Goal: Information Seeking & Learning: Learn about a topic

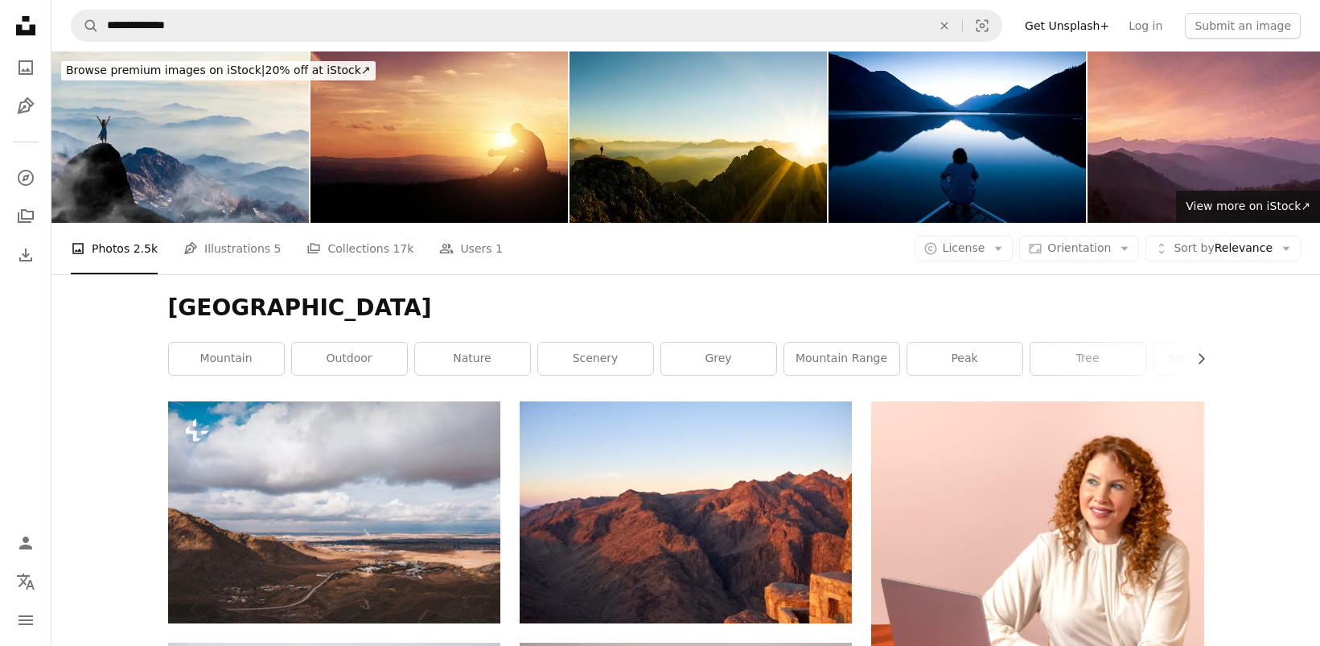
scroll to position [6620, 0]
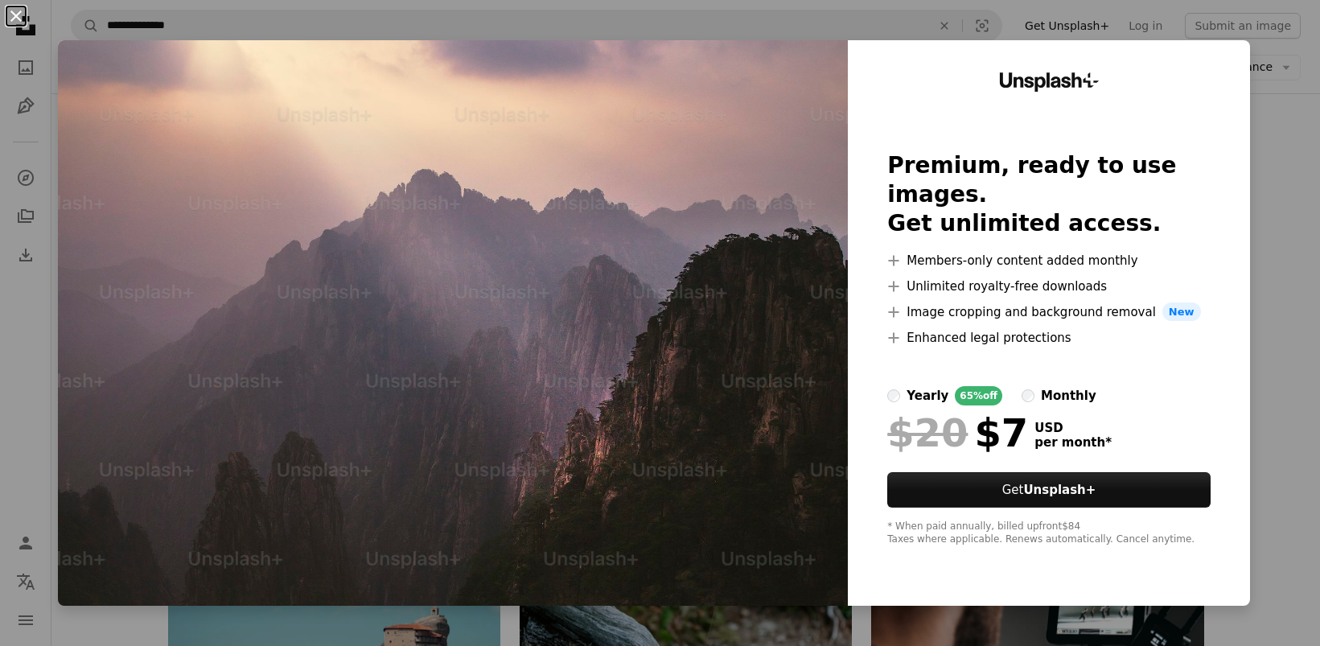
click at [19, 19] on button "An X shape" at bounding box center [15, 15] width 19 height 19
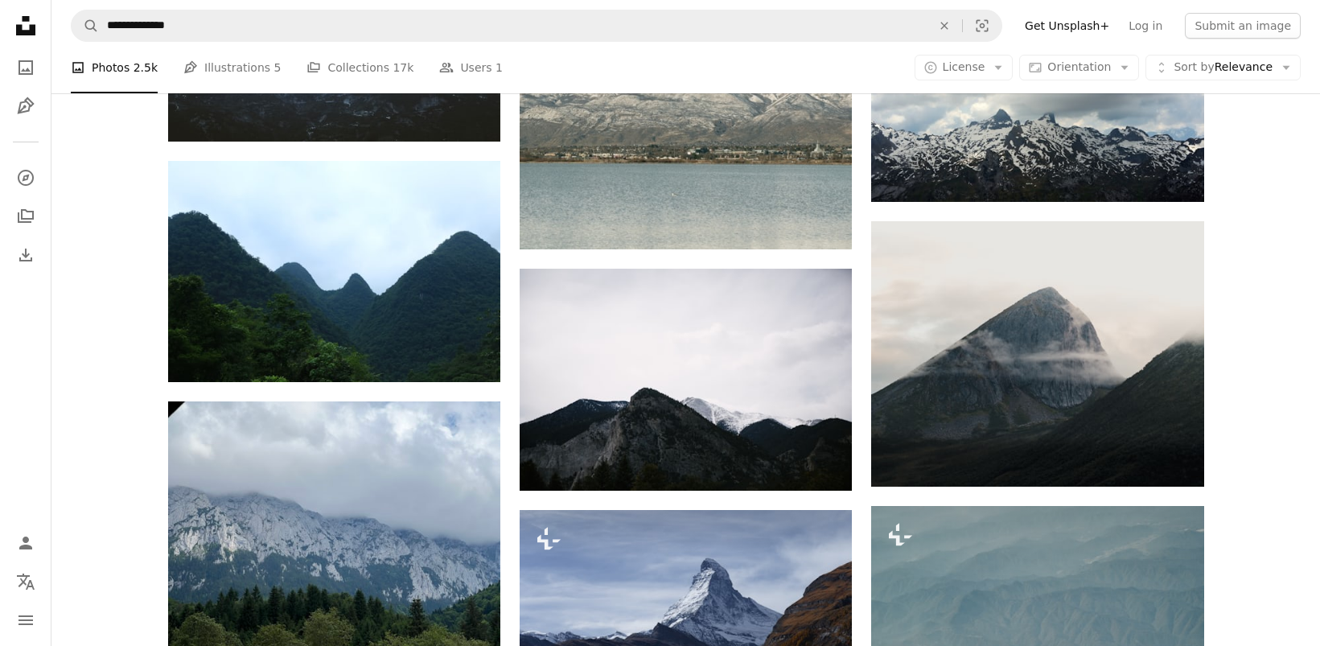
scroll to position [15649, 0]
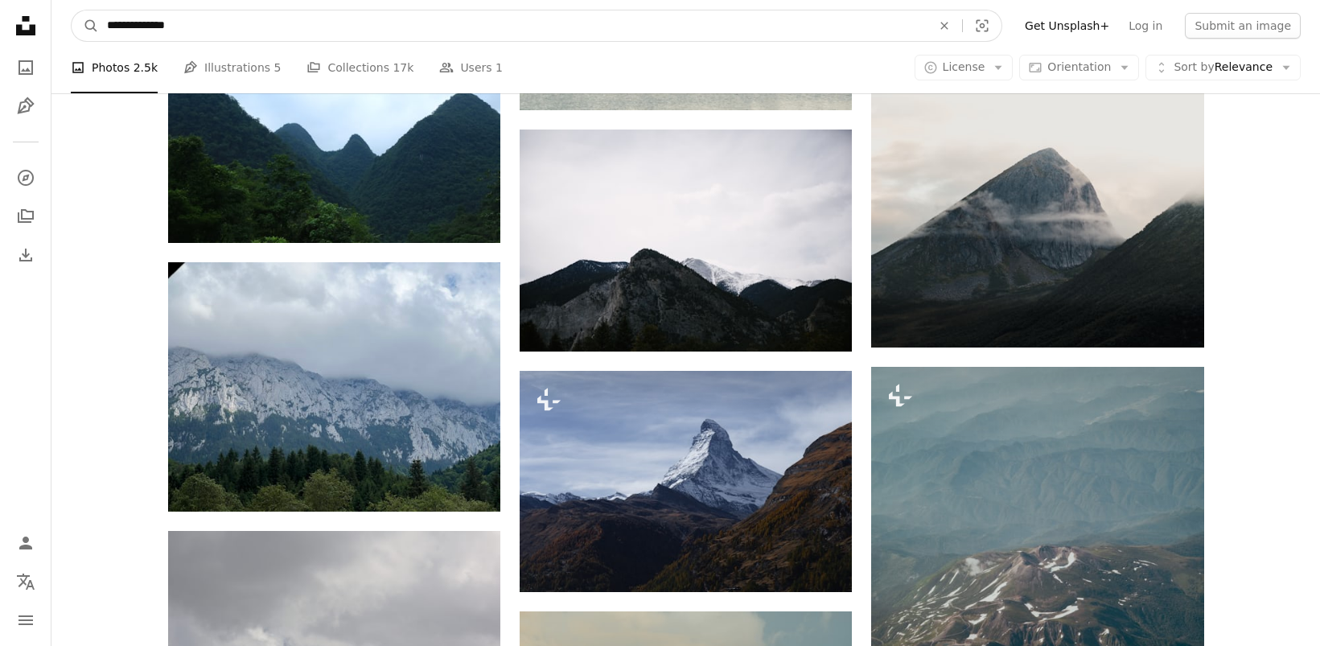
click at [195, 32] on input "**********" at bounding box center [513, 25] width 828 height 31
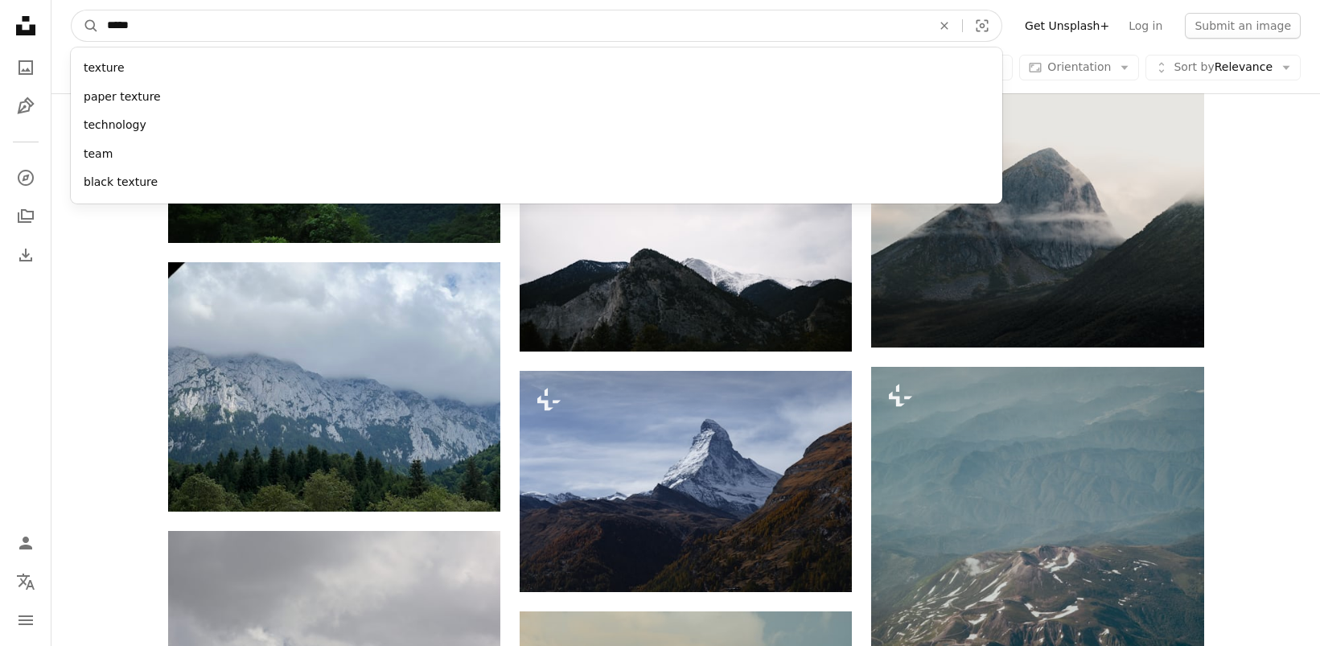
type input "******"
click button "A magnifying glass" at bounding box center [85, 25] width 27 height 31
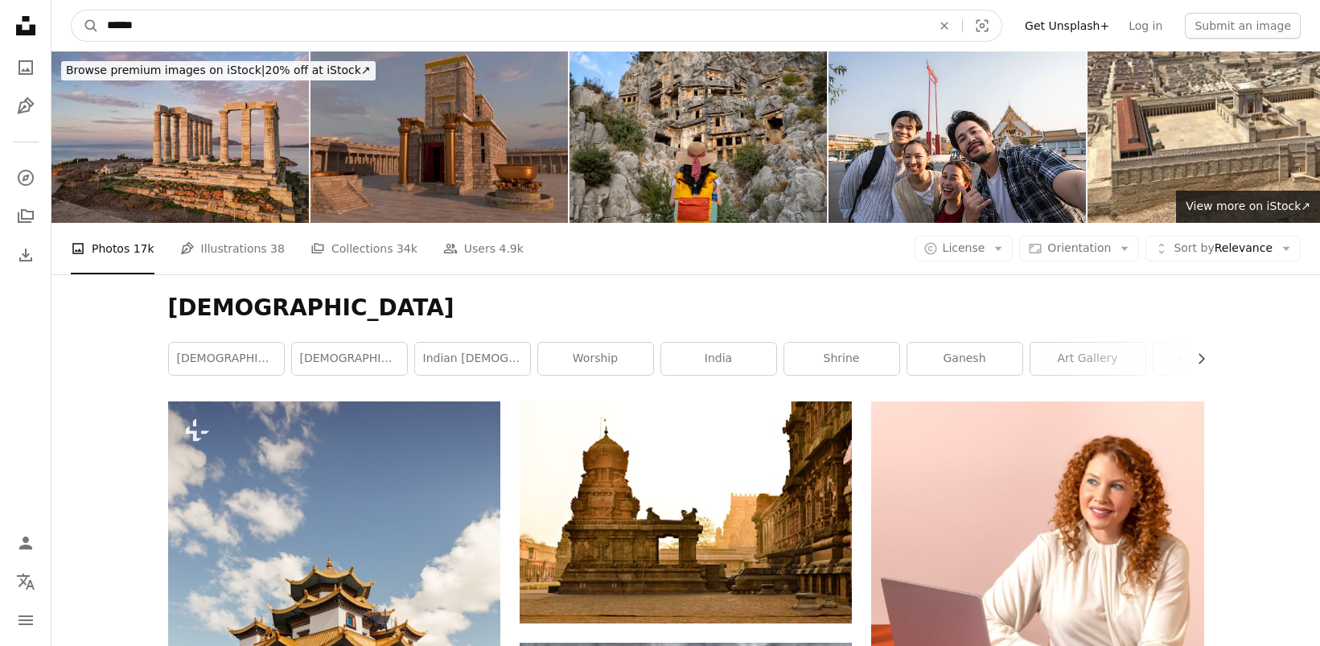
click at [138, 26] on input "******" at bounding box center [513, 25] width 828 height 31
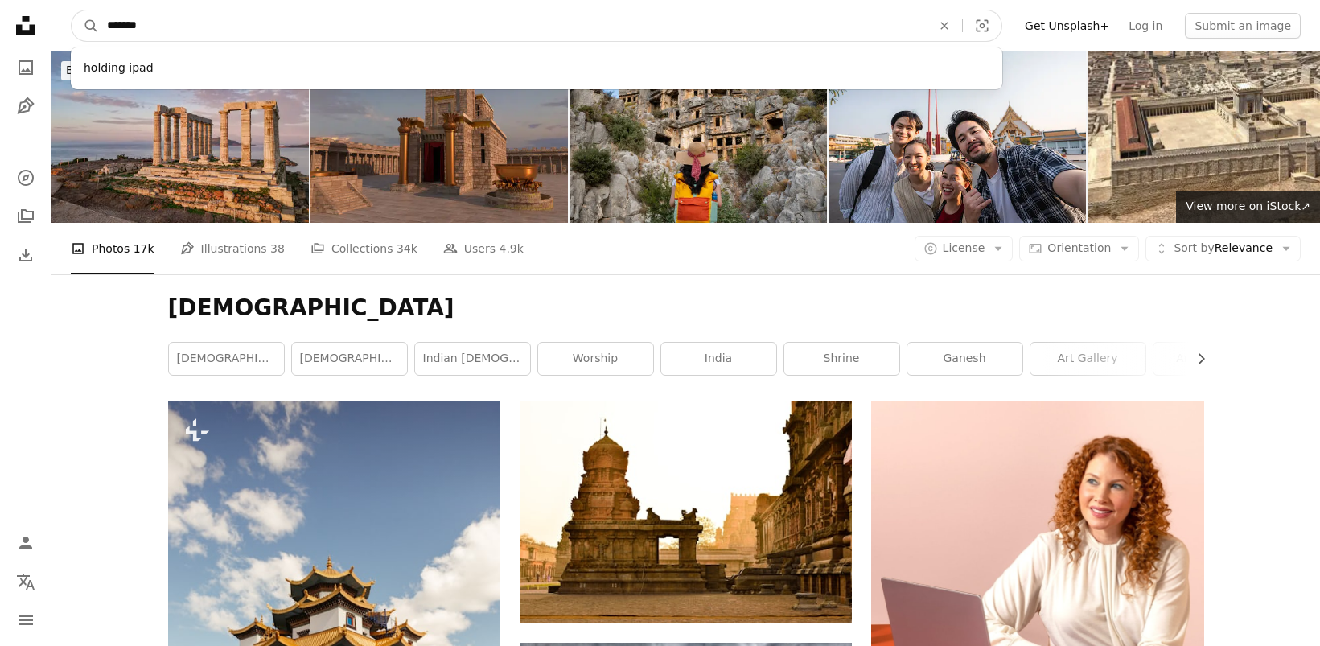
type input "********"
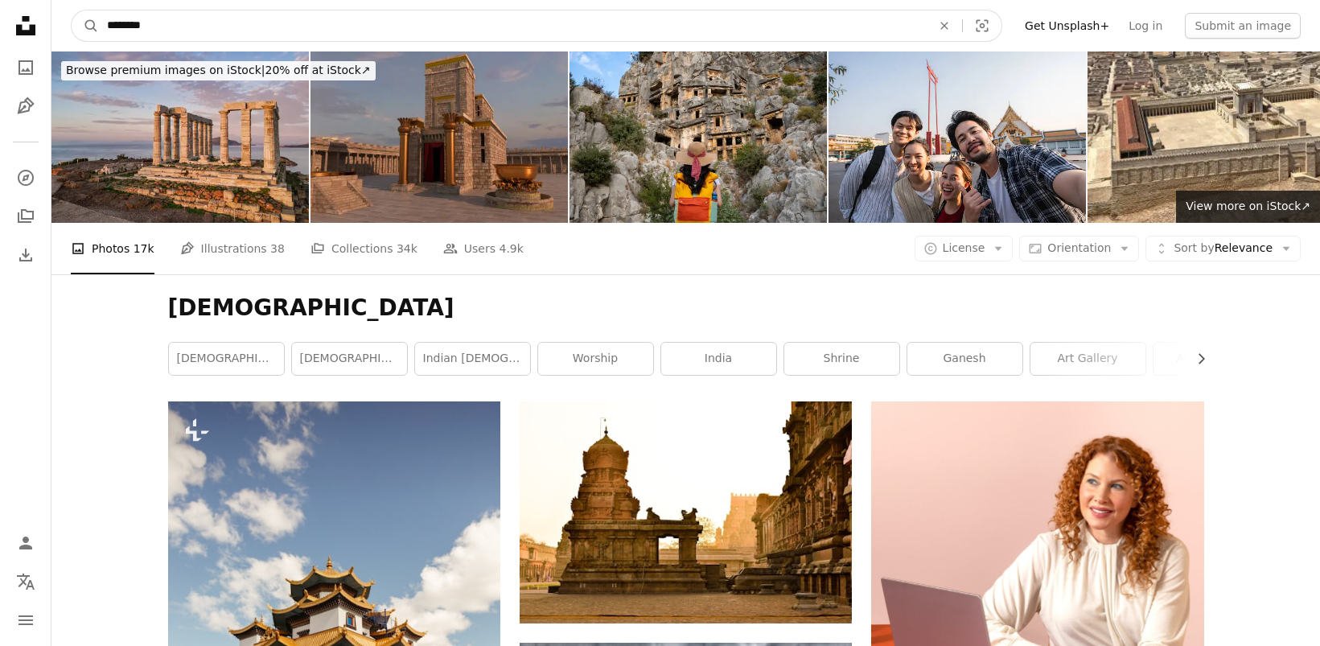
click button "A magnifying glass" at bounding box center [85, 25] width 27 height 31
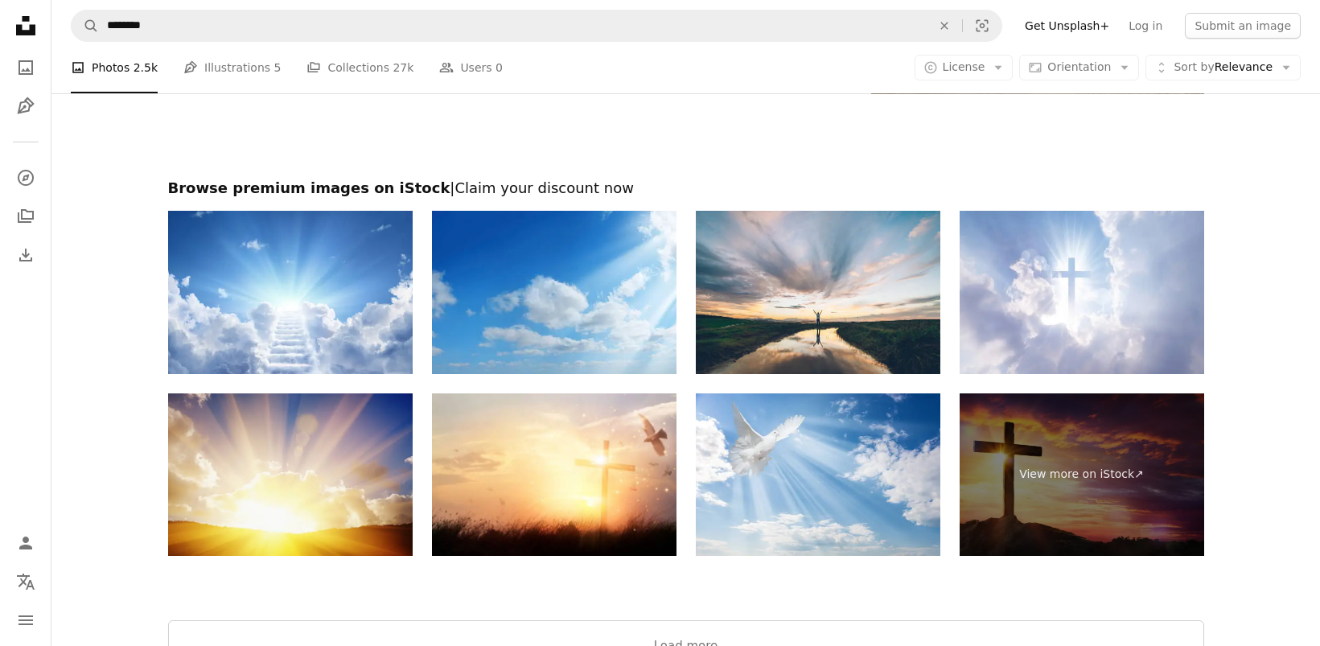
scroll to position [3310, 0]
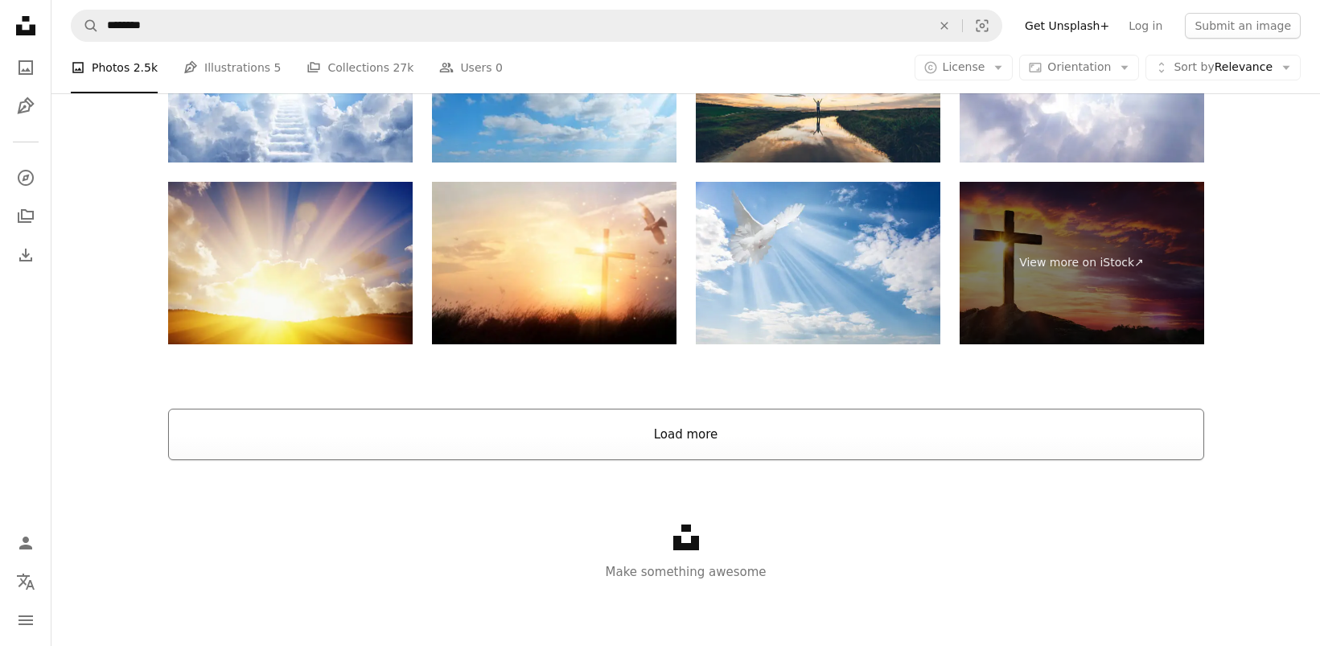
click at [669, 426] on button "Load more" at bounding box center [686, 434] width 1036 height 51
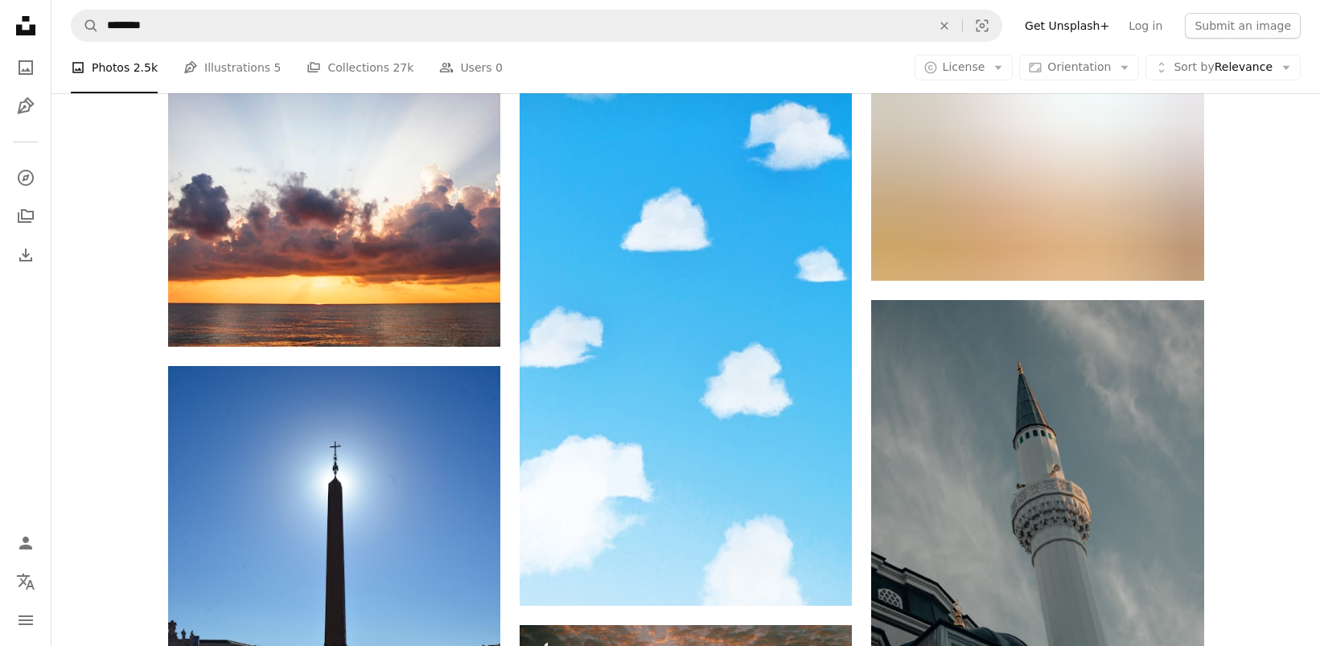
scroll to position [11251, 0]
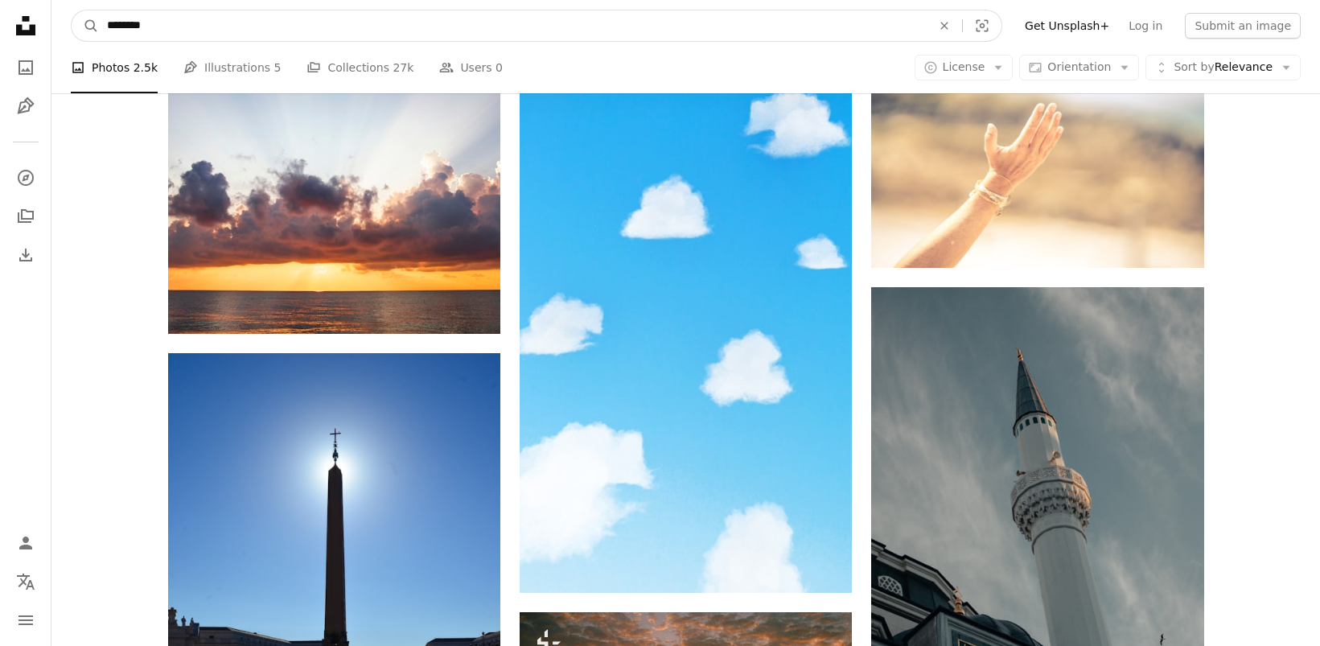
click at [203, 36] on input "********" at bounding box center [513, 25] width 828 height 31
drag, startPoint x: 158, startPoint y: 27, endPoint x: 134, endPoint y: 29, distance: 24.2
click at [134, 29] on input "********" at bounding box center [513, 25] width 828 height 31
type input "**********"
click at [72, 10] on button "A magnifying glass" at bounding box center [85, 25] width 27 height 31
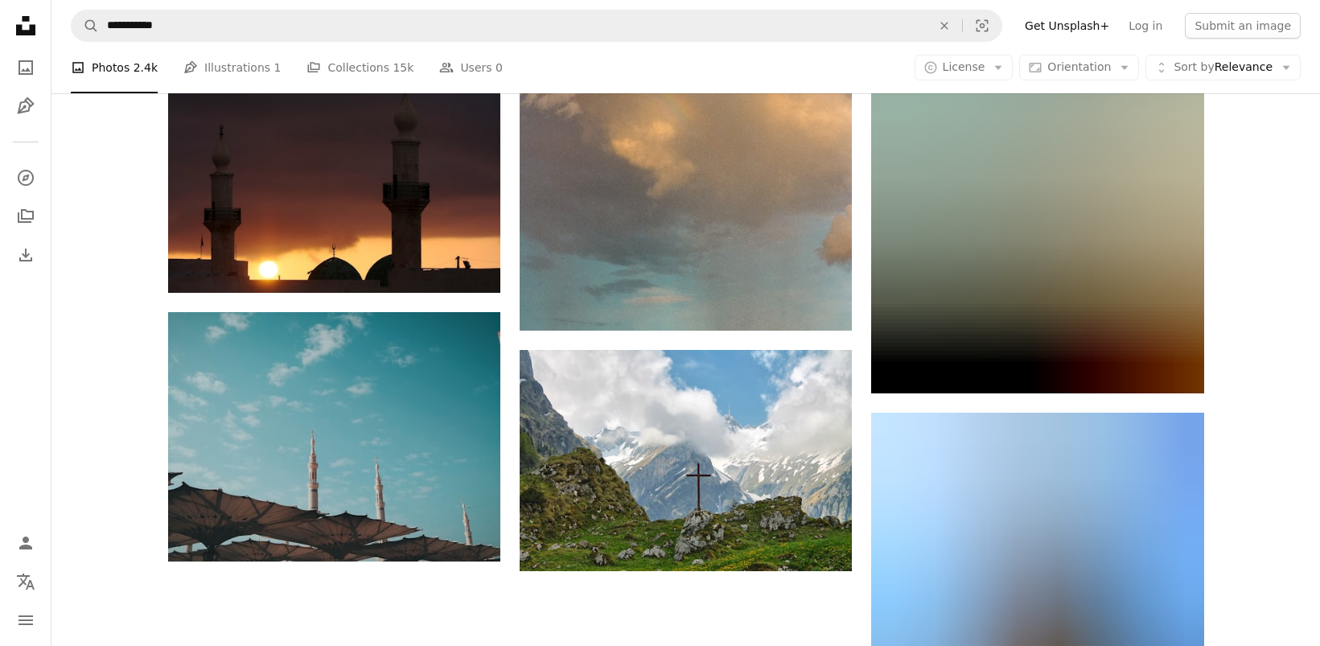
scroll to position [1750, 0]
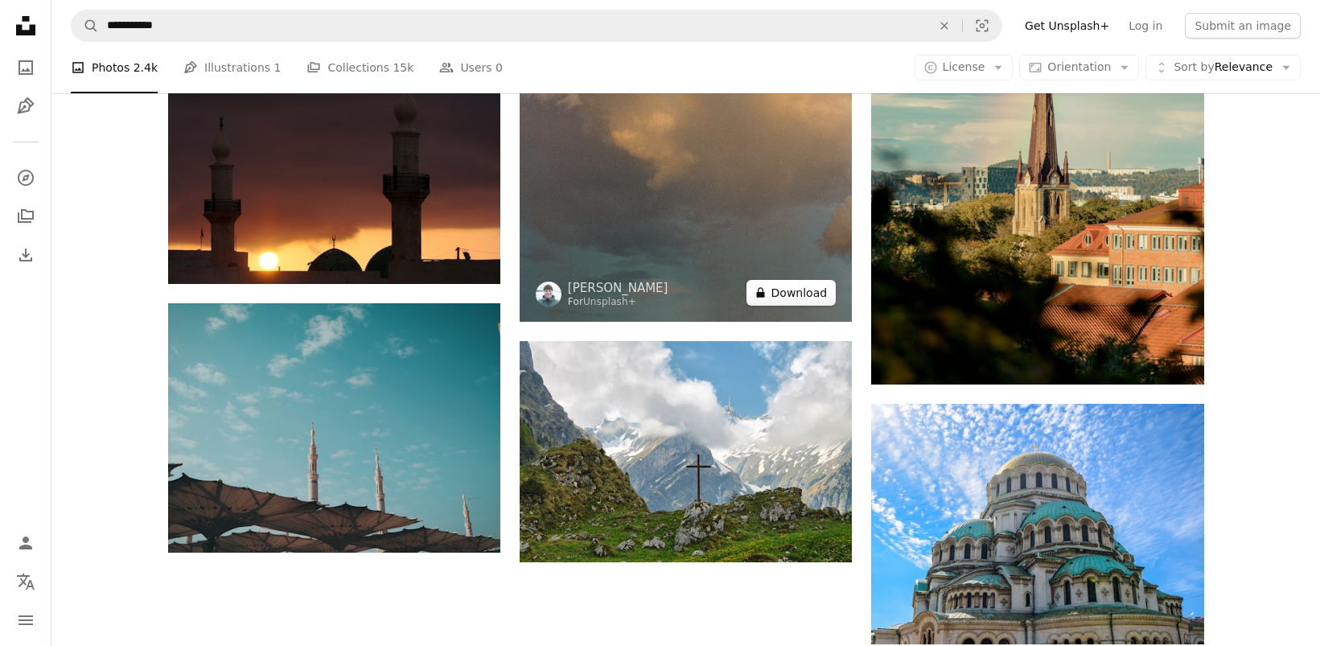
click at [799, 290] on button "A lock Download" at bounding box center [792, 293] width 90 height 26
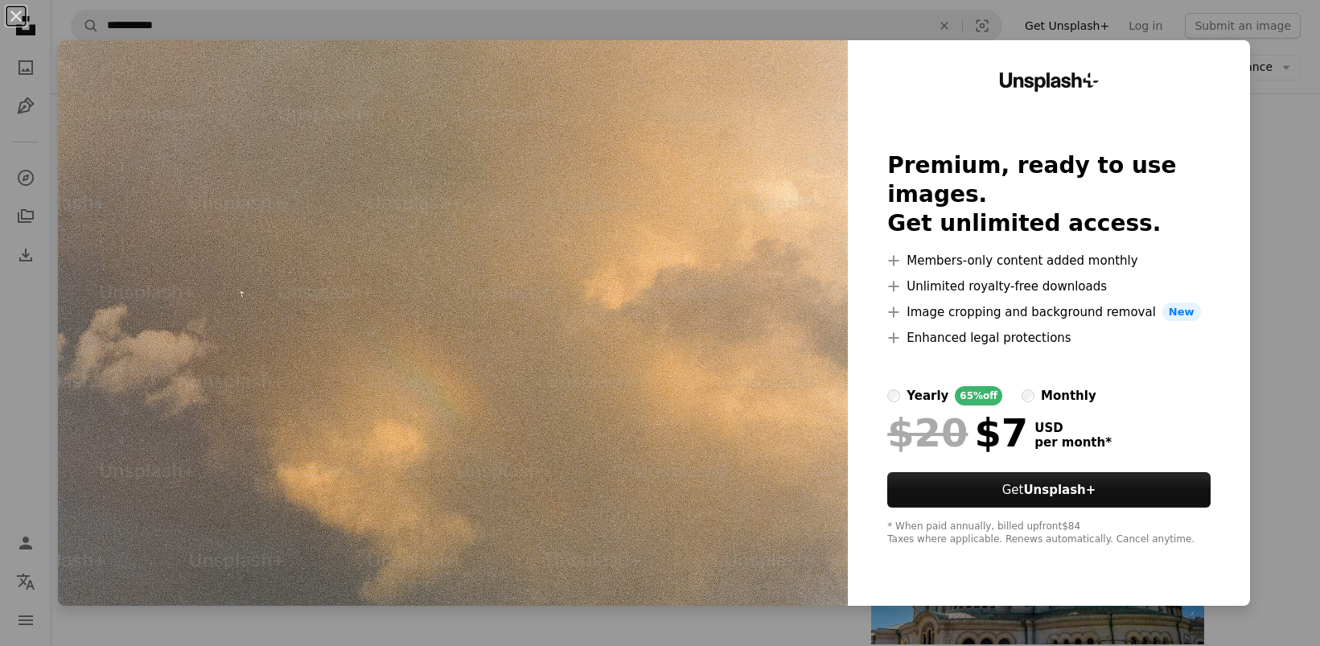
click at [1280, 258] on div "An X shape Unsplash+ Premium, ready to use images. Get unlimited access. A plus…" at bounding box center [660, 323] width 1320 height 646
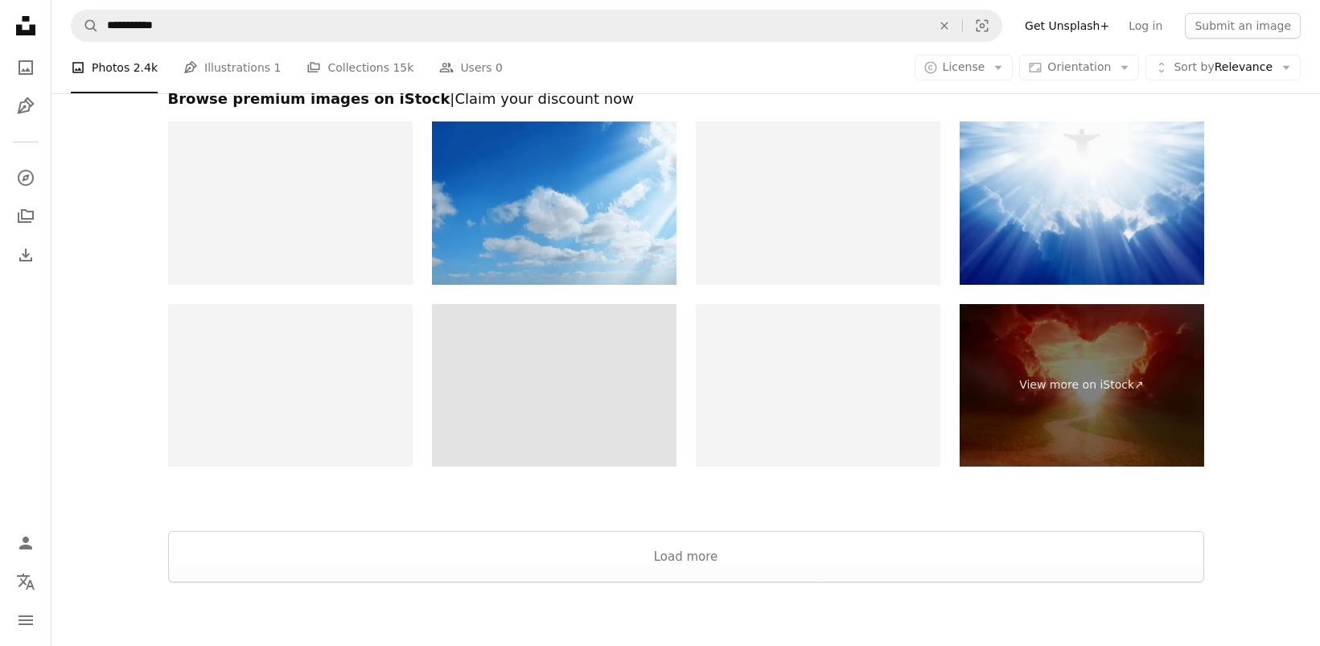
scroll to position [2954, 0]
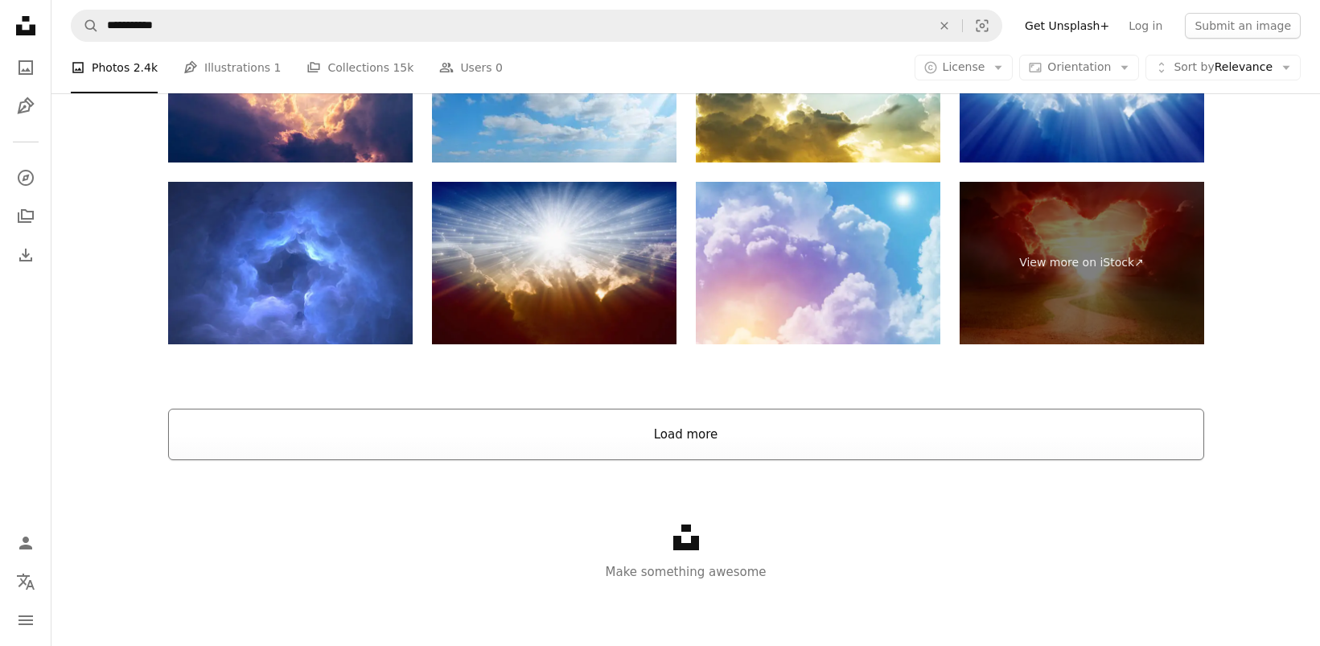
click at [649, 438] on button "Load more" at bounding box center [686, 434] width 1036 height 51
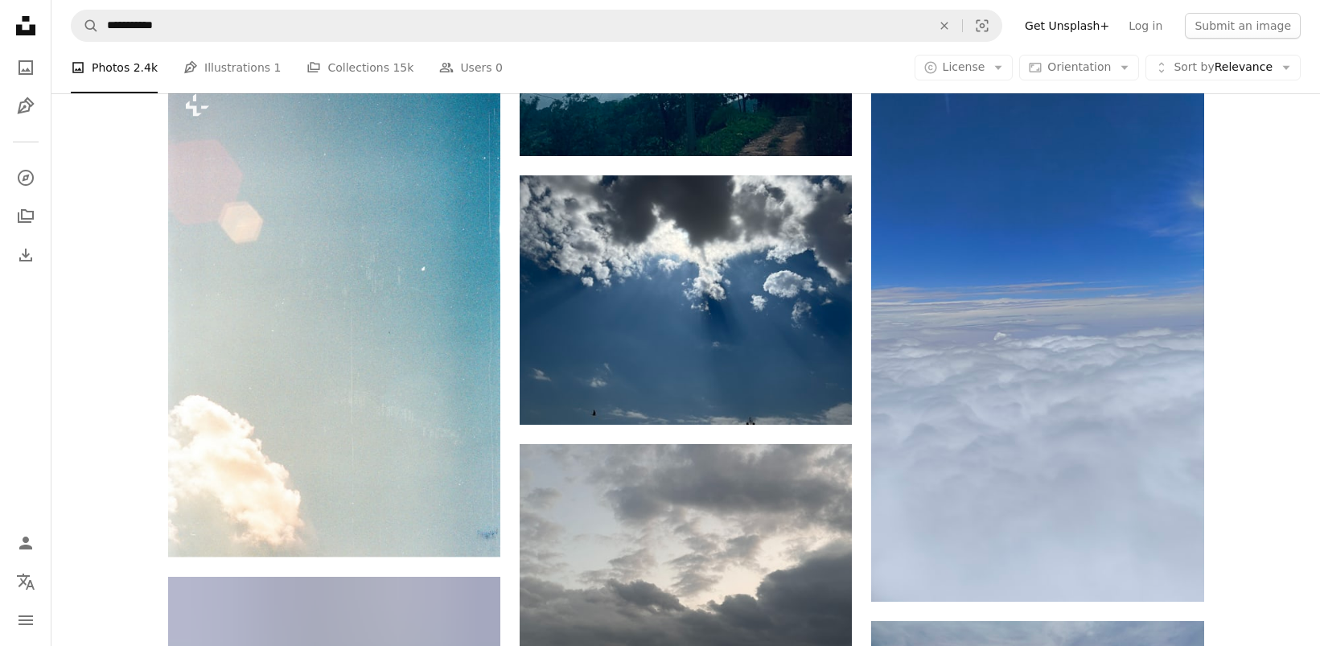
scroll to position [18210, 0]
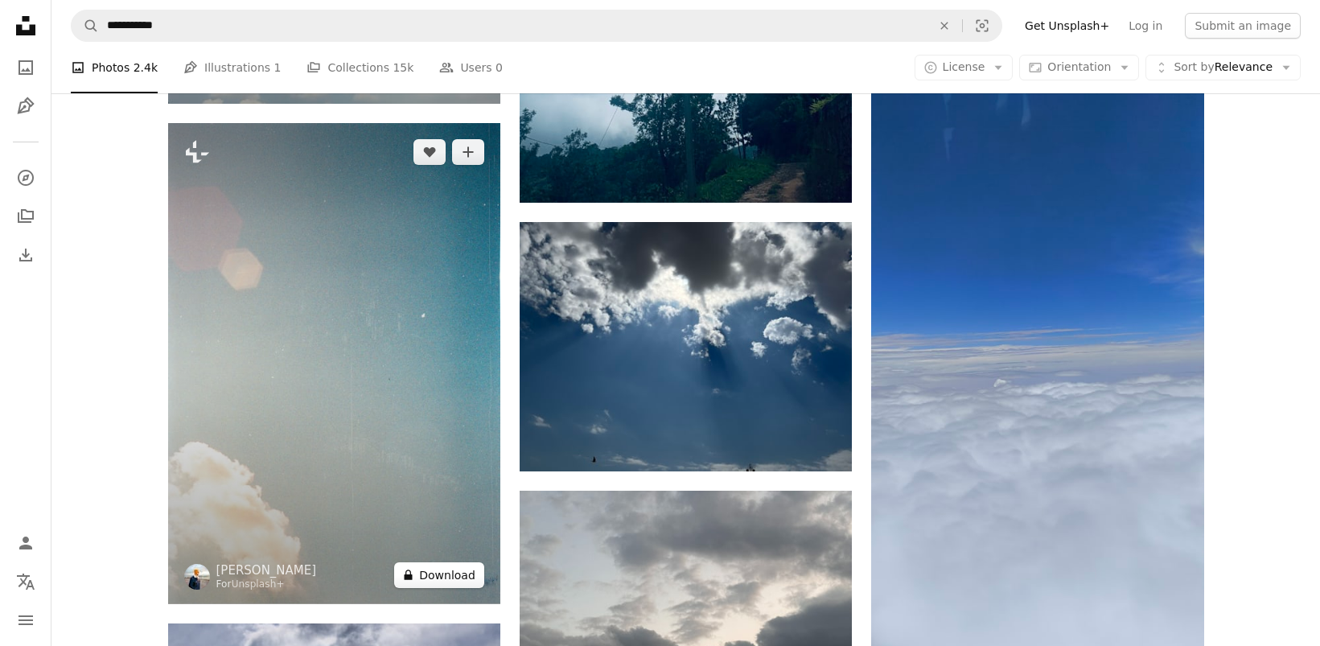
click at [438, 575] on button "A lock Download" at bounding box center [439, 575] width 90 height 26
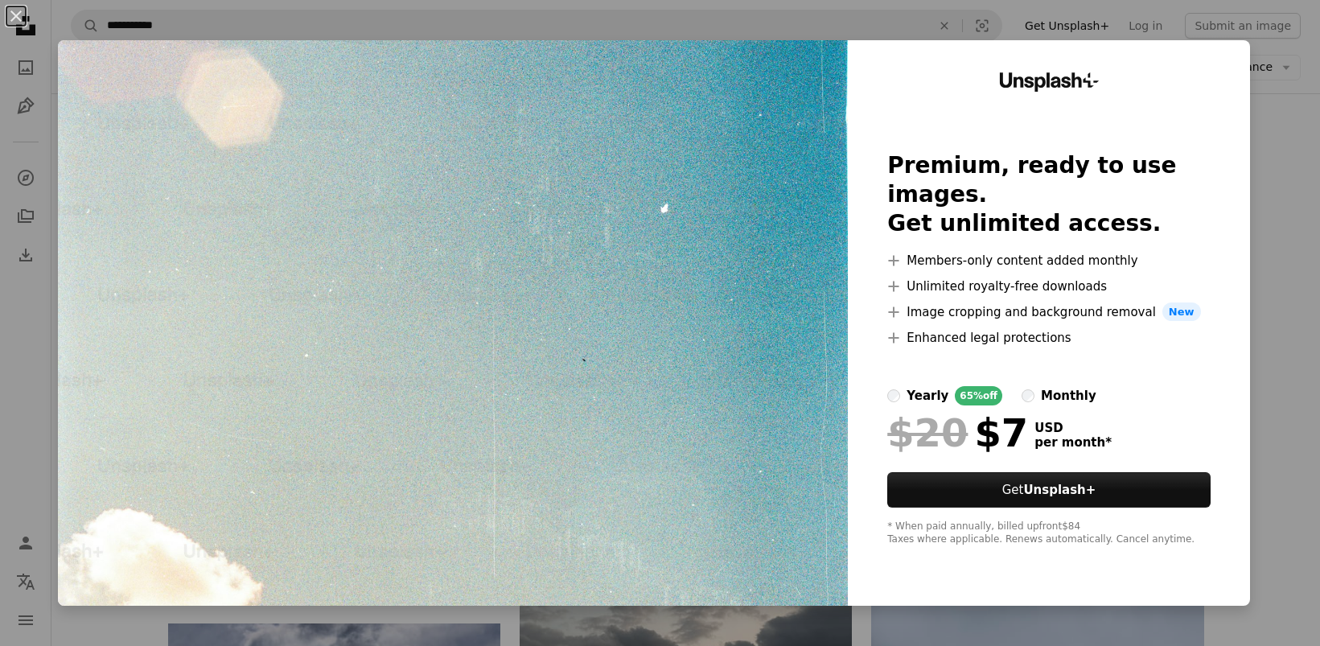
click at [1296, 167] on div "An X shape Unsplash+ Premium, ready to use images. Get unlimited access. A plus…" at bounding box center [660, 323] width 1320 height 646
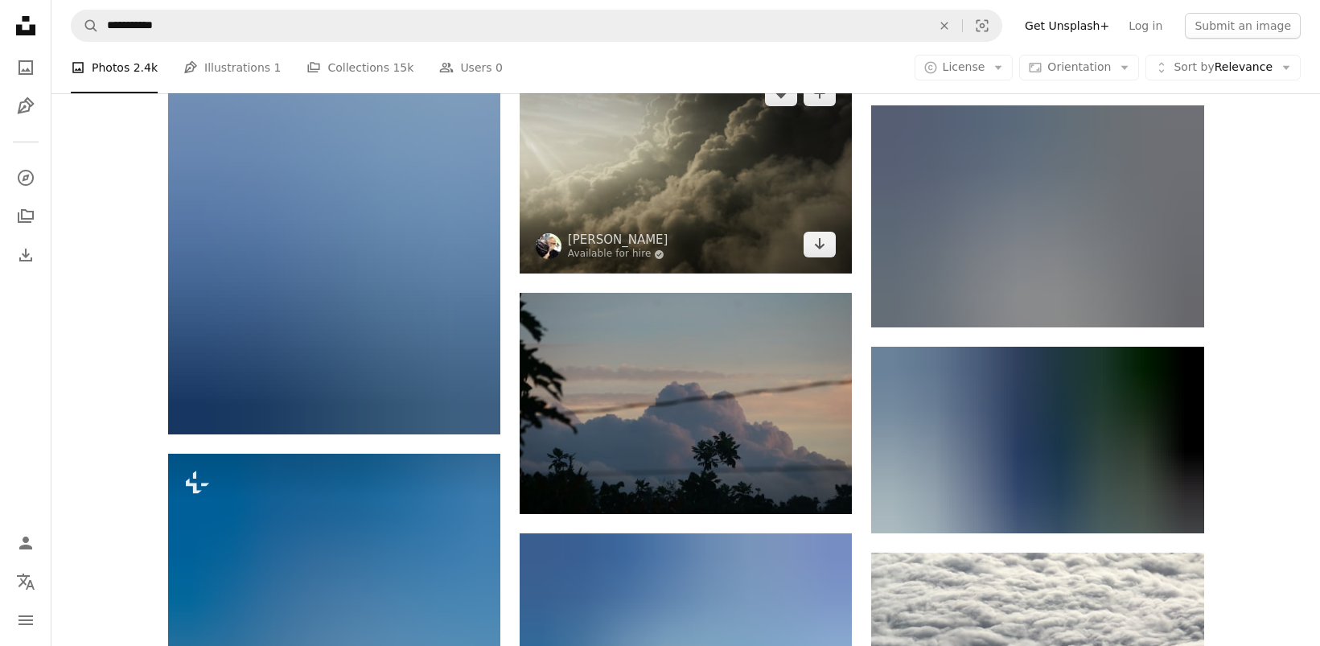
scroll to position [22107, 0]
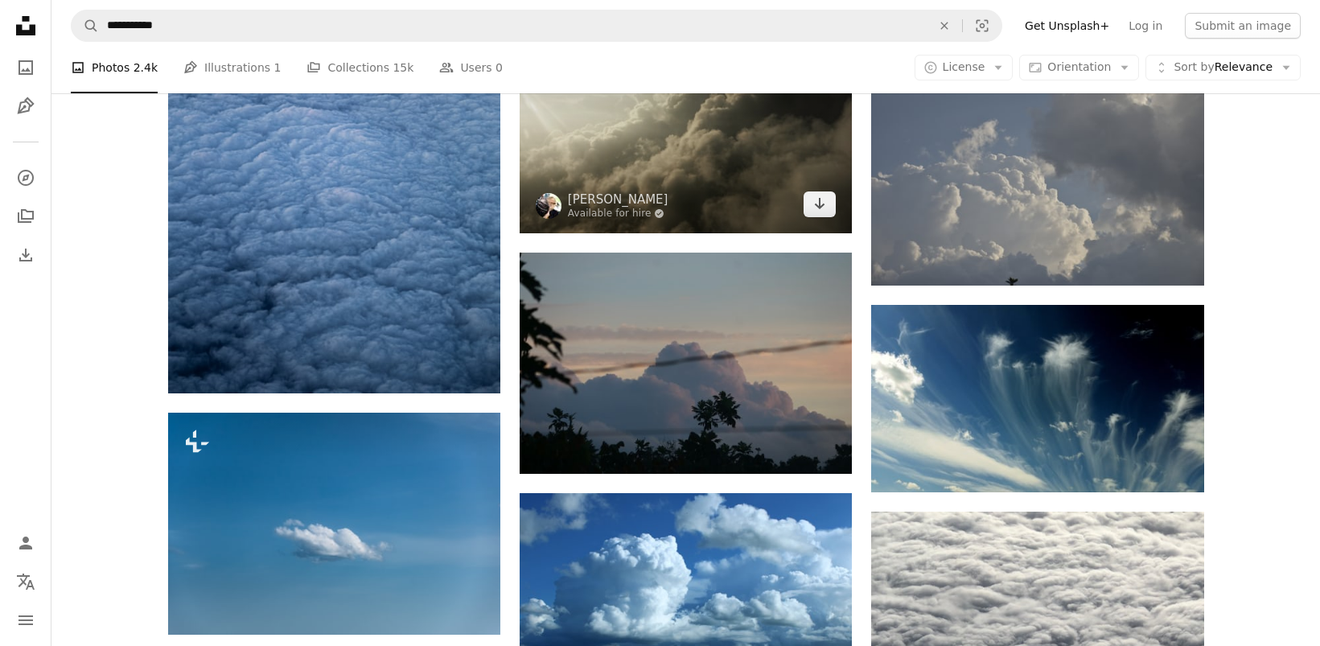
drag, startPoint x: 715, startPoint y: 182, endPoint x: 726, endPoint y: 183, distance: 10.5
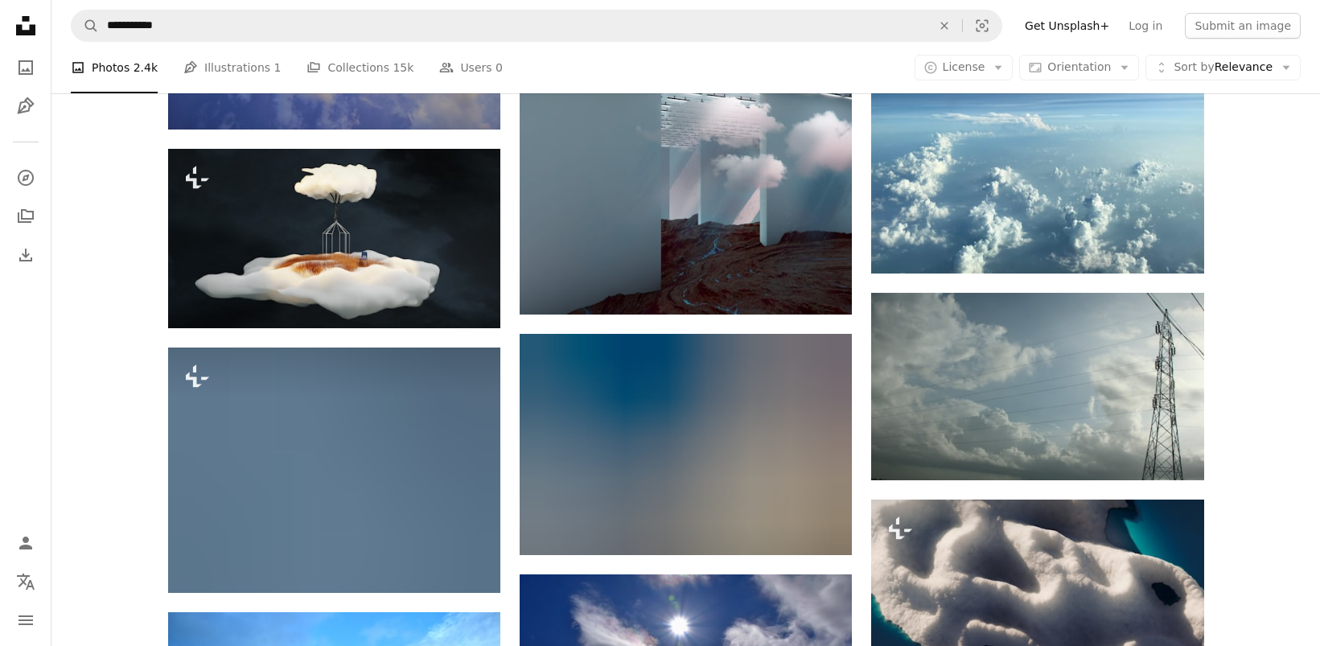
scroll to position [38051, 0]
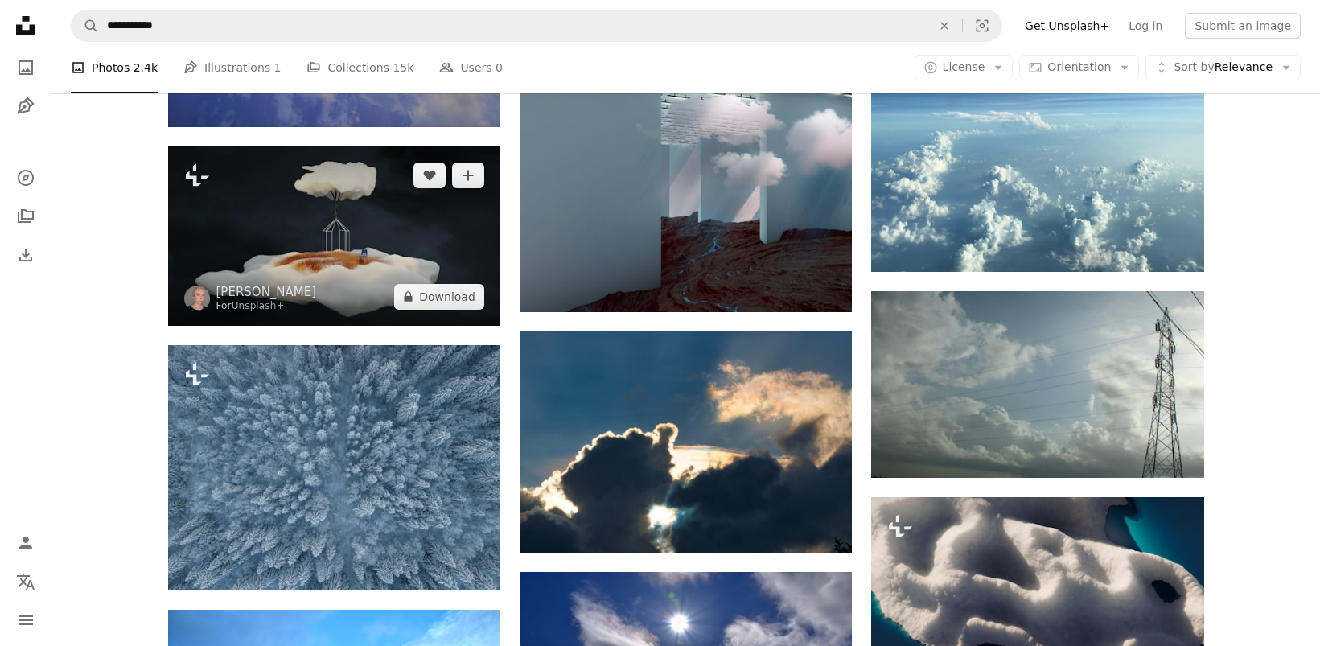
click at [361, 278] on img at bounding box center [334, 235] width 332 height 179
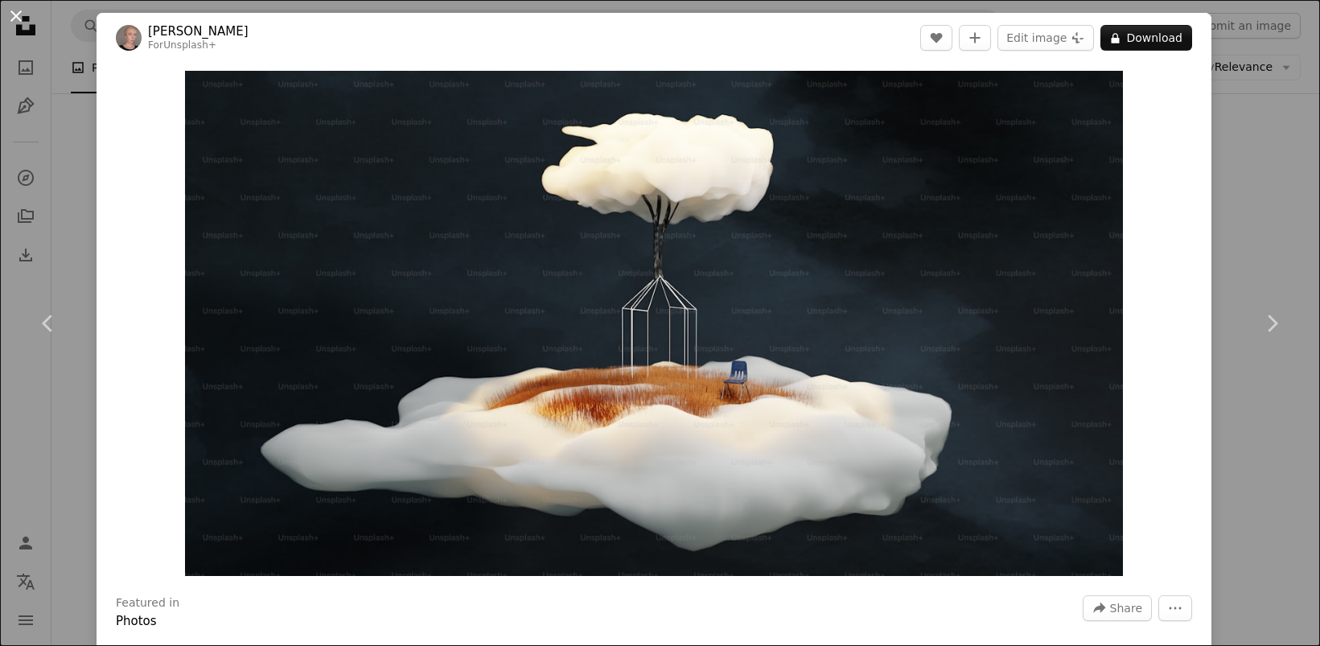
click at [11, 14] on button "An X shape" at bounding box center [15, 15] width 19 height 19
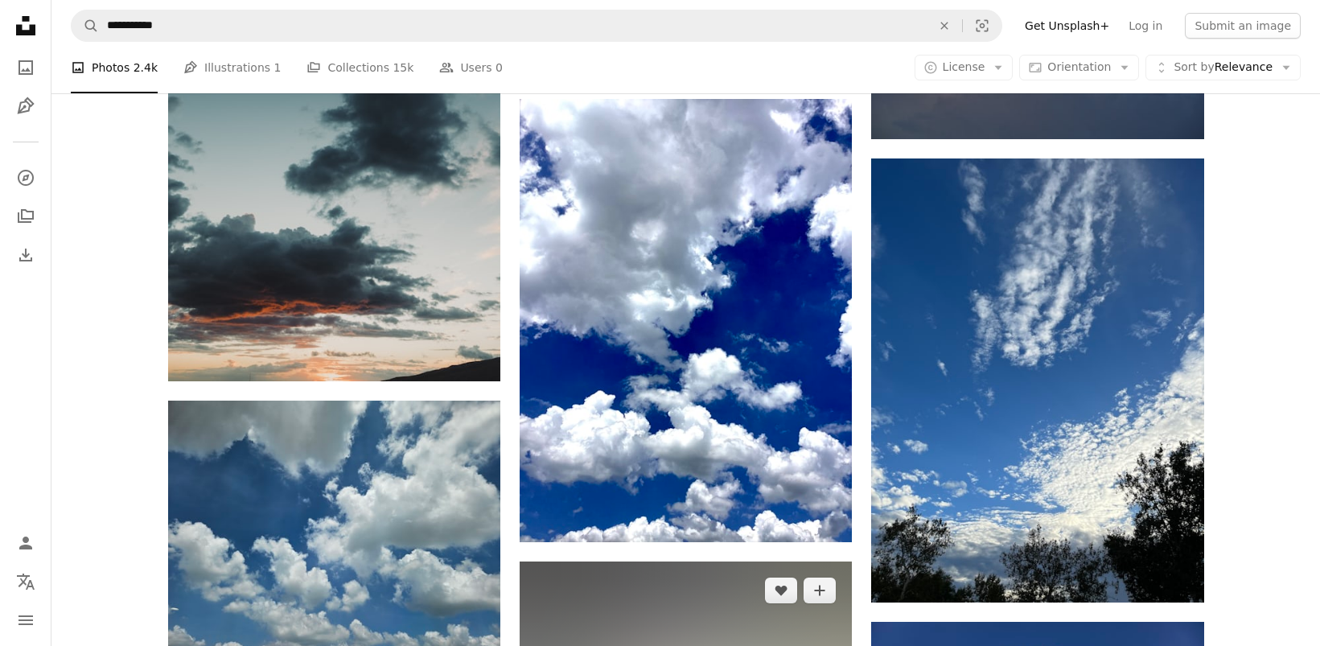
scroll to position [39523, 0]
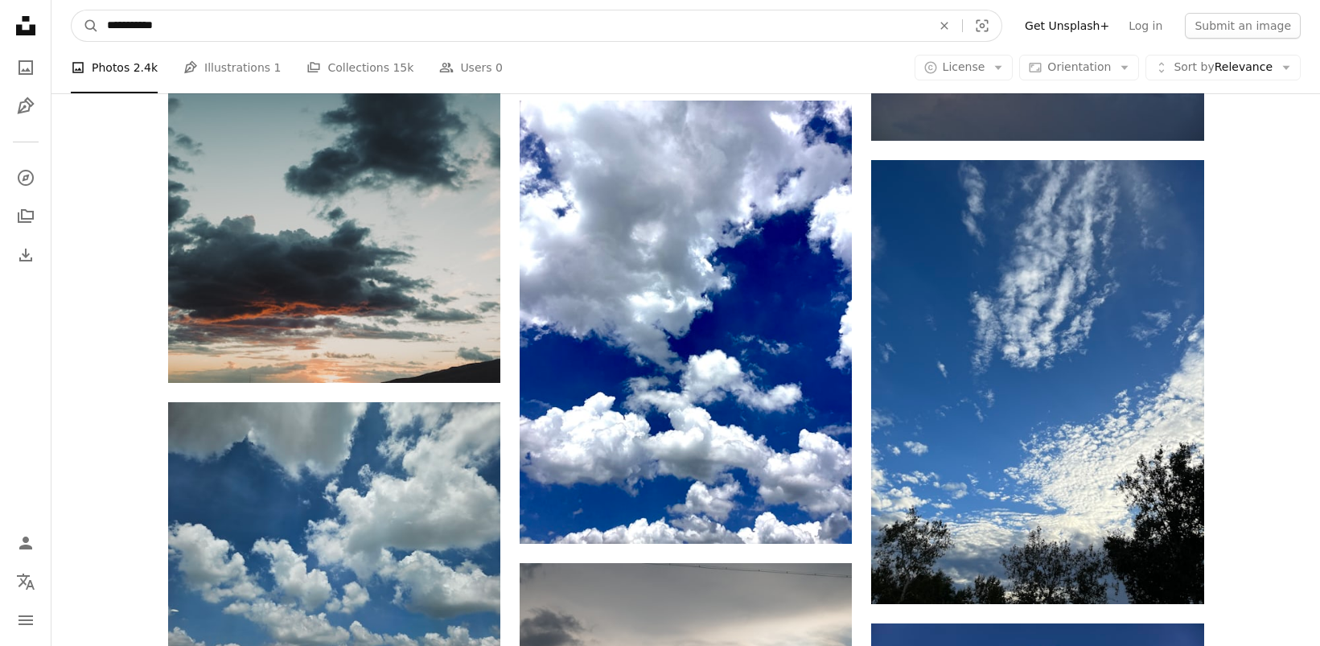
drag, startPoint x: 134, startPoint y: 27, endPoint x: 36, endPoint y: 28, distance: 97.3
type input "**********"
click button "A magnifying glass" at bounding box center [85, 25] width 27 height 31
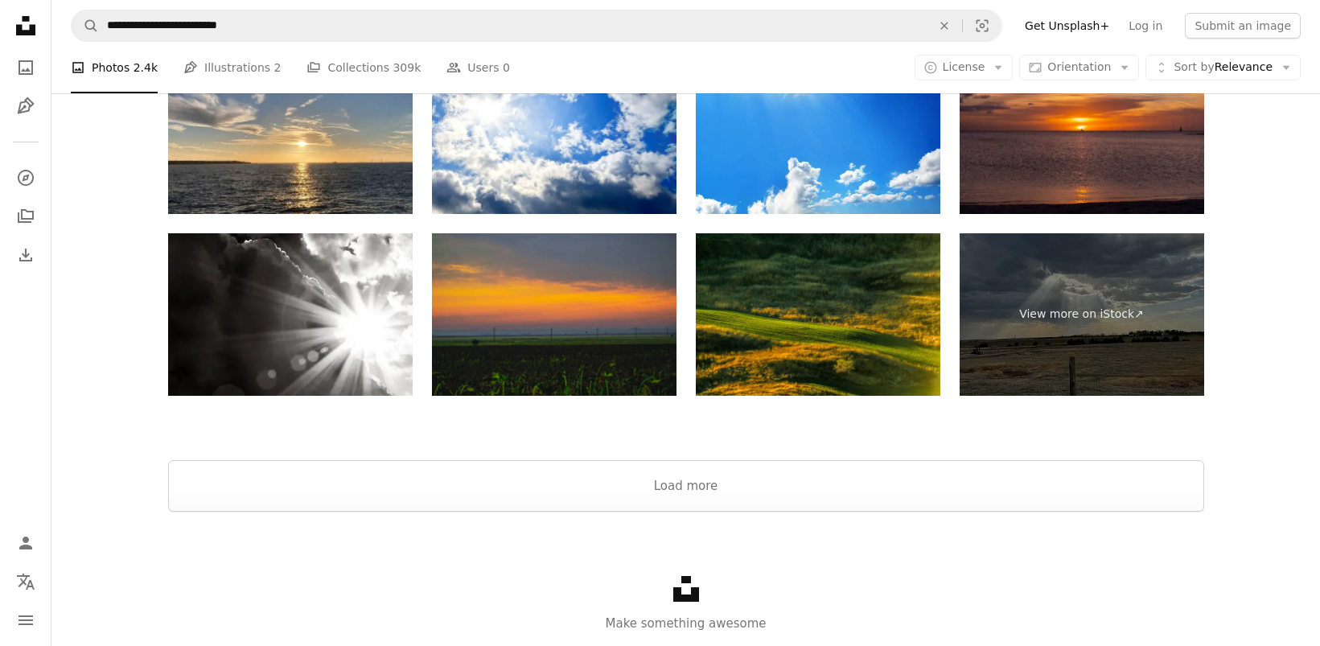
scroll to position [3213, 0]
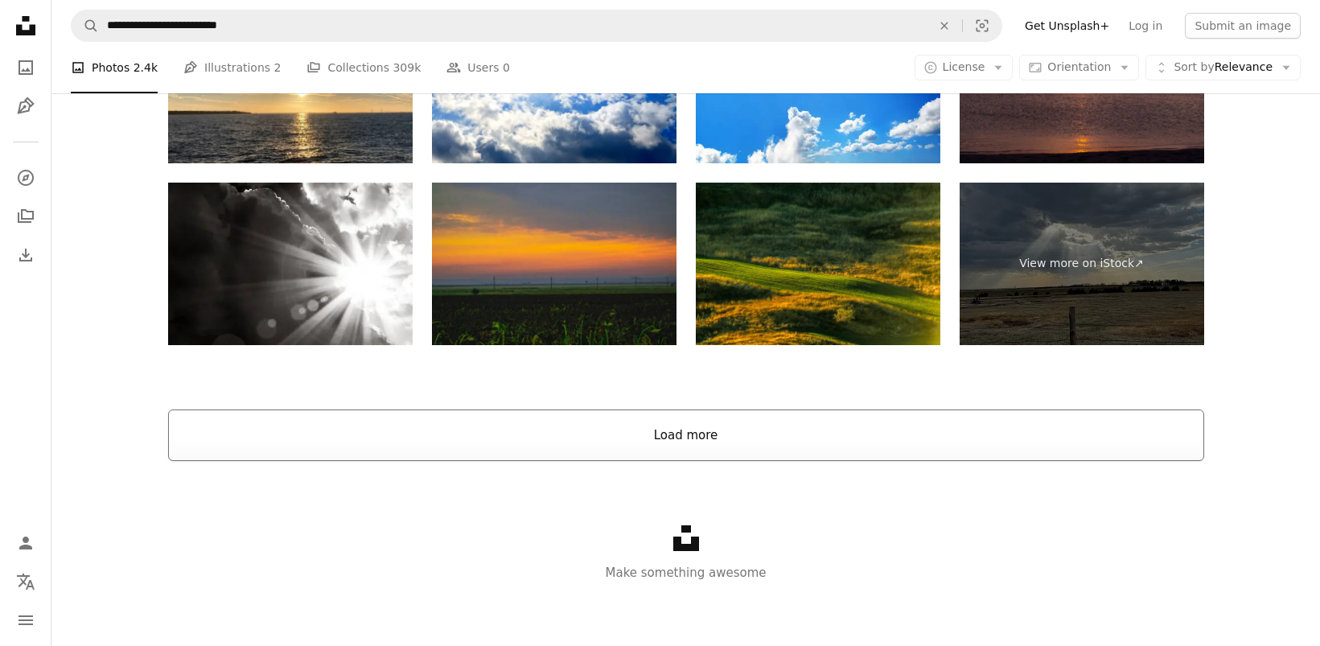
click at [663, 433] on button "Load more" at bounding box center [686, 434] width 1036 height 51
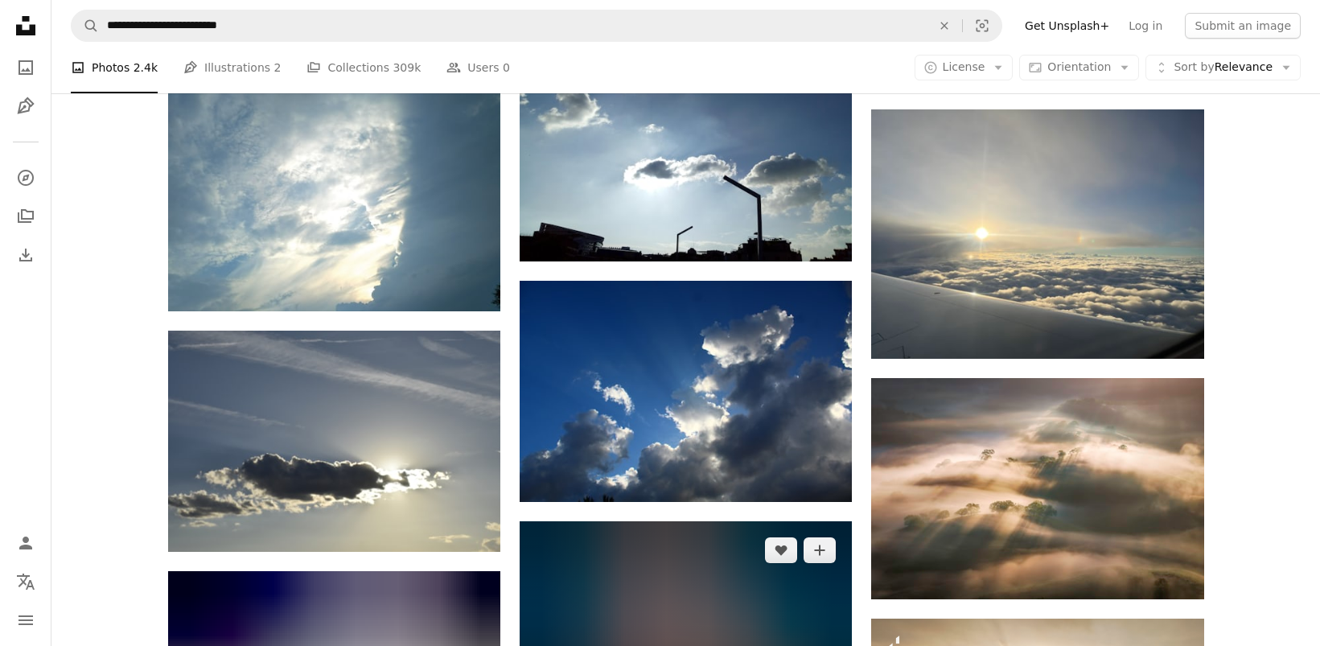
scroll to position [8986, 0]
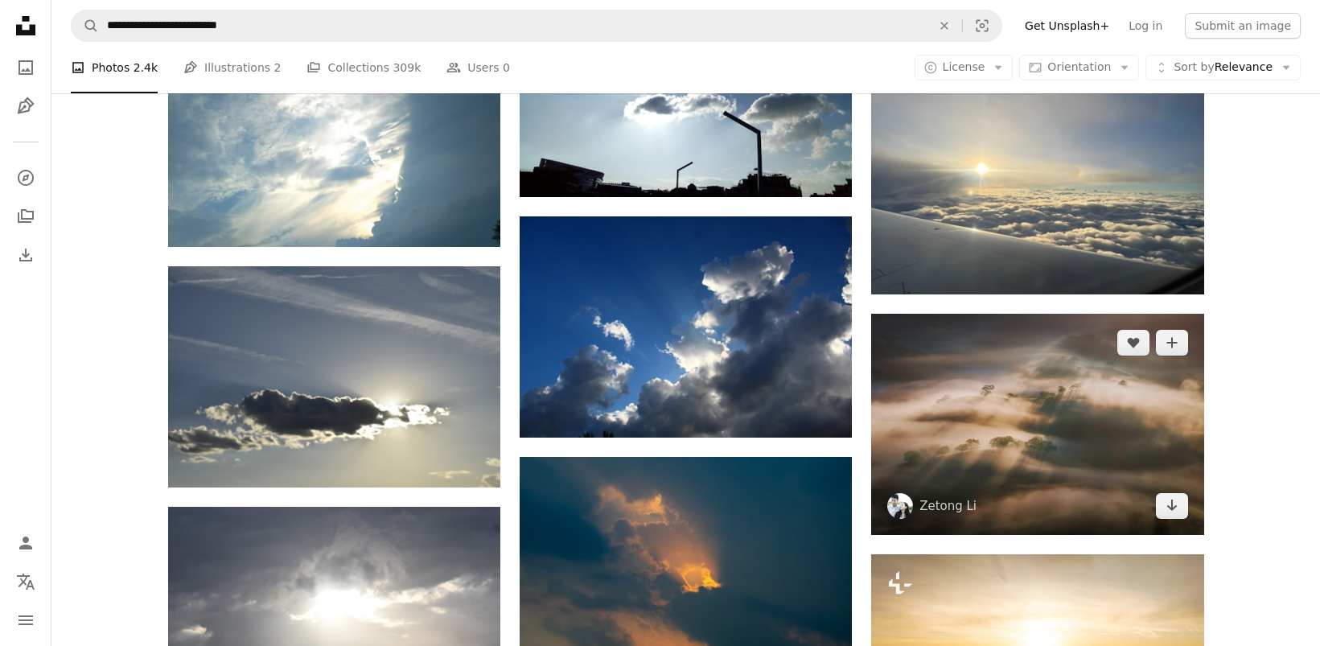
click at [984, 423] on img at bounding box center [1037, 424] width 332 height 221
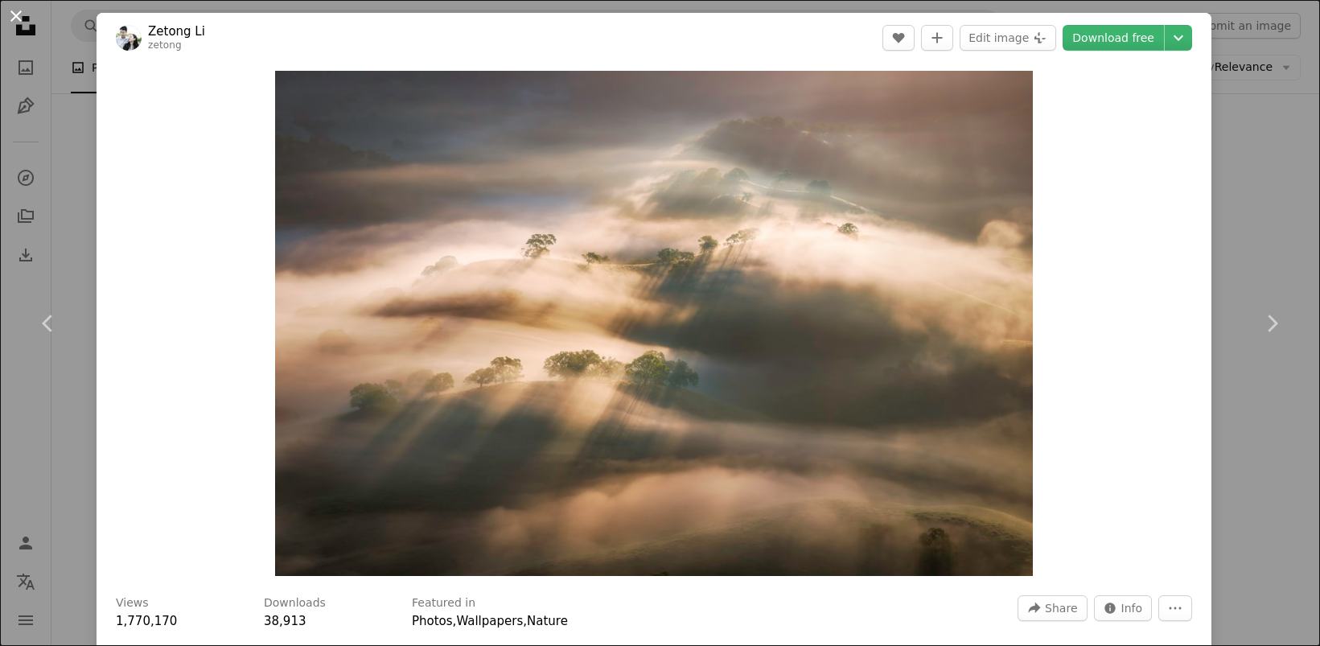
click at [12, 21] on button "An X shape" at bounding box center [15, 15] width 19 height 19
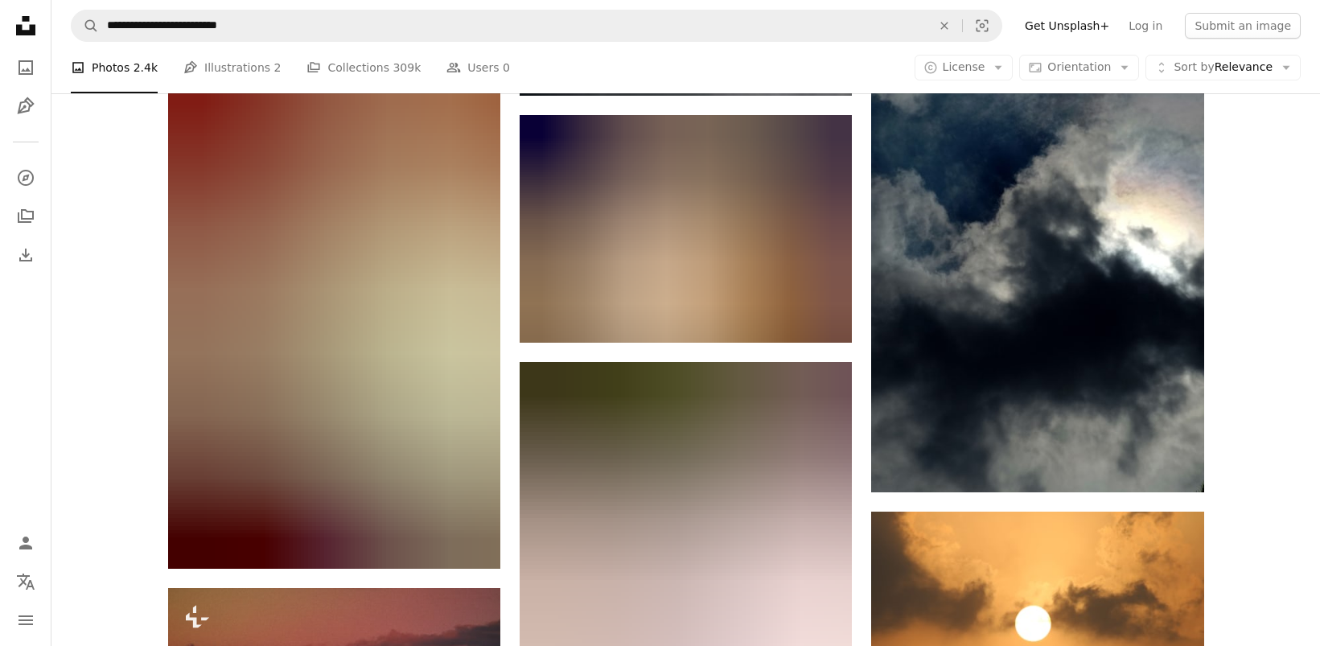
scroll to position [26203, 0]
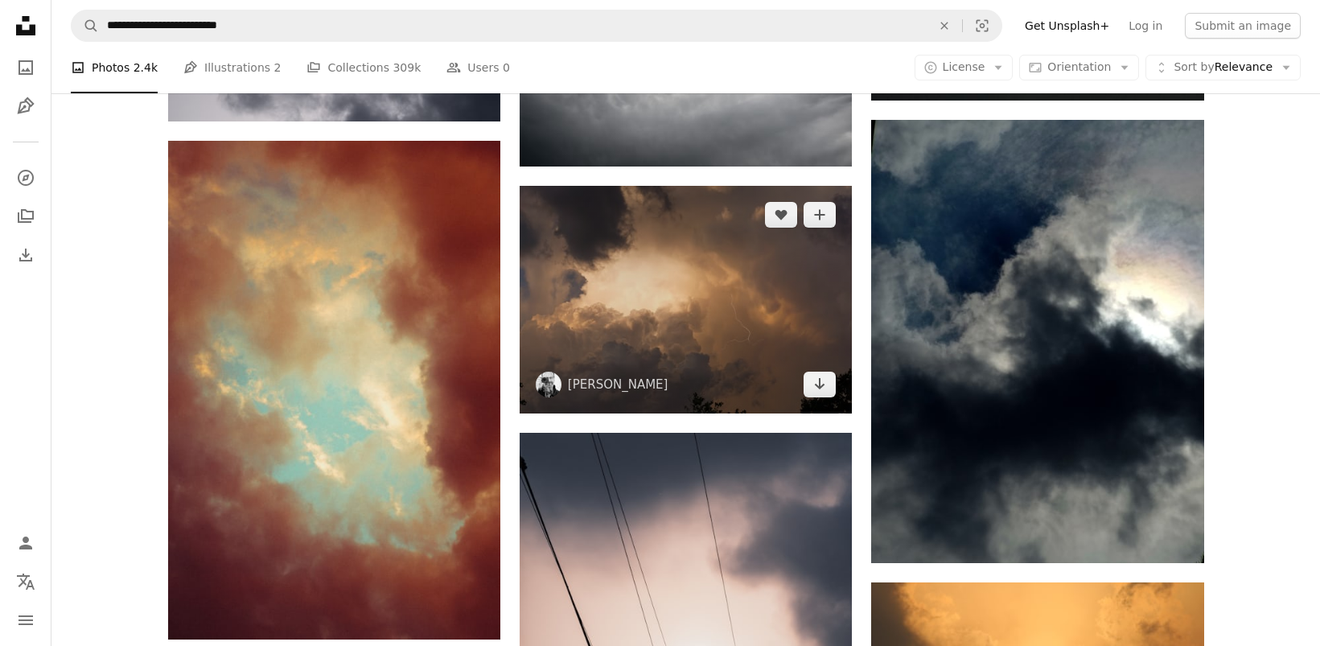
click at [756, 343] on img at bounding box center [686, 300] width 332 height 228
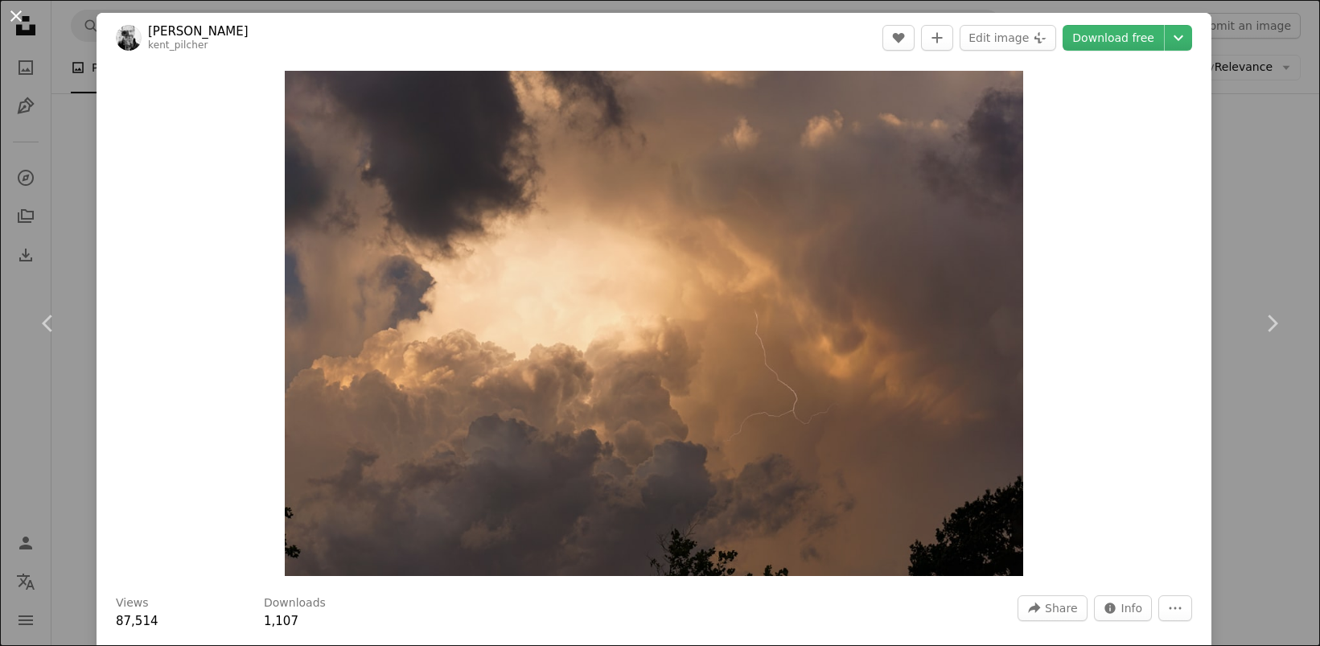
click at [14, 17] on button "An X shape" at bounding box center [15, 15] width 19 height 19
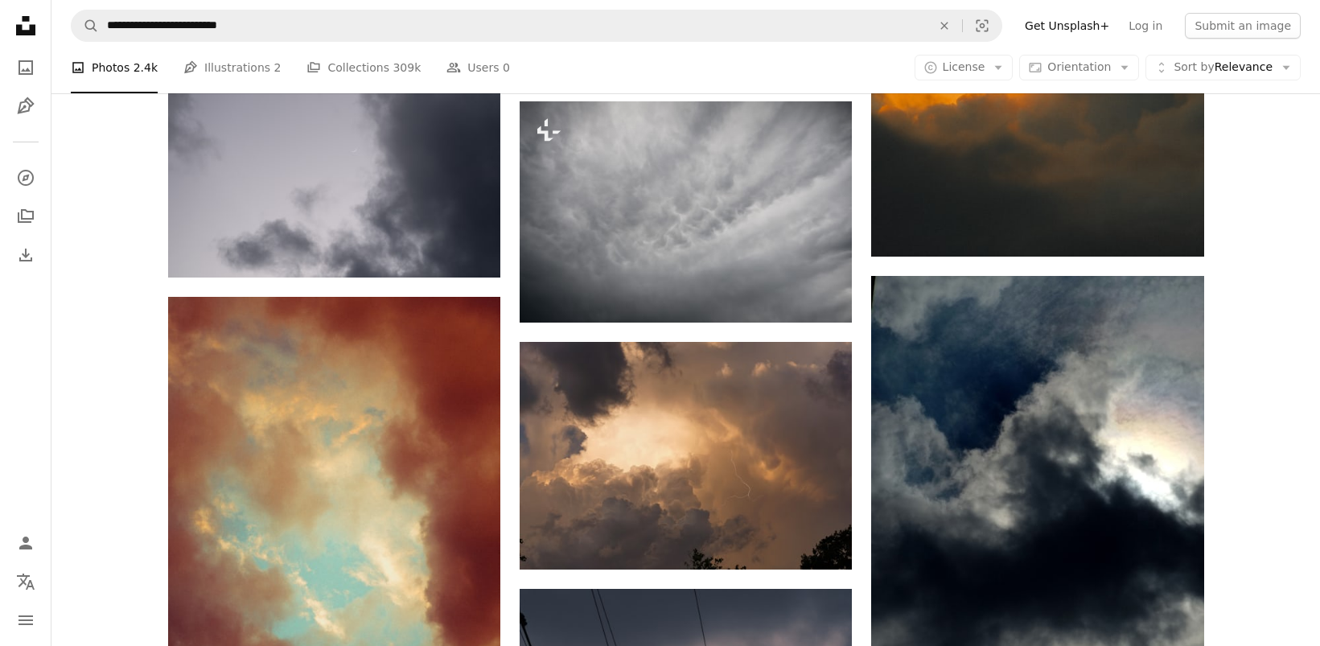
scroll to position [26092, 0]
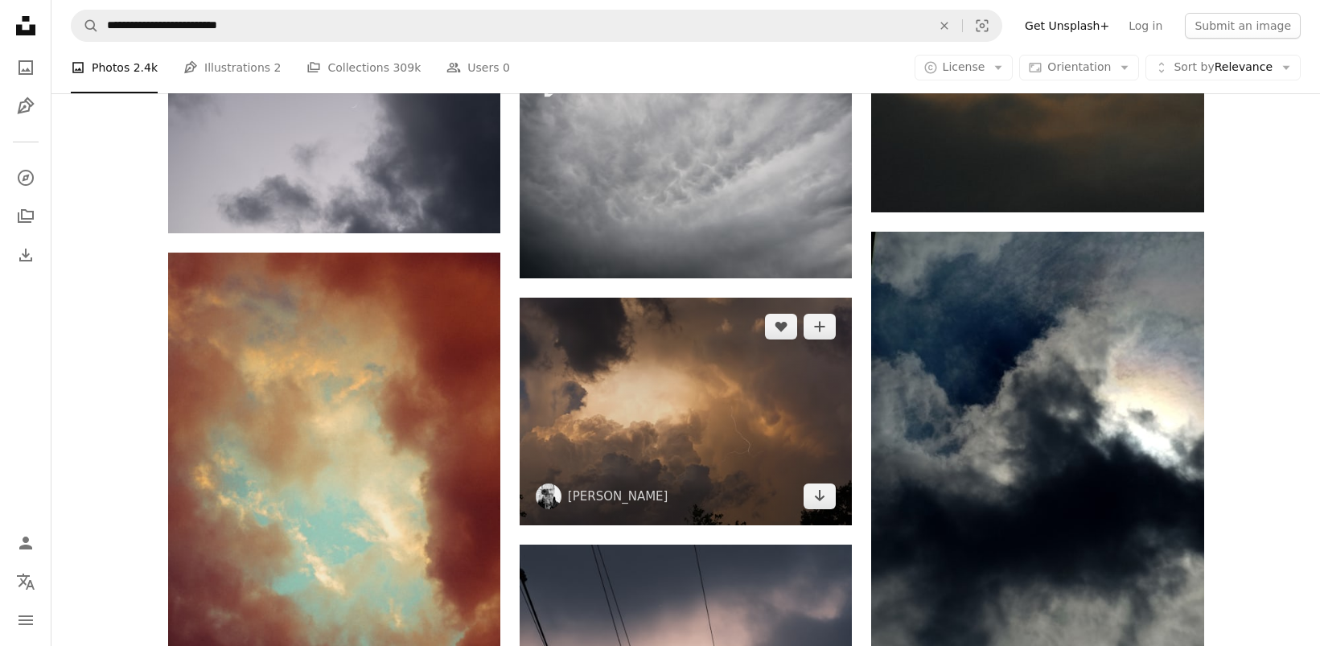
click at [749, 442] on img at bounding box center [686, 412] width 332 height 228
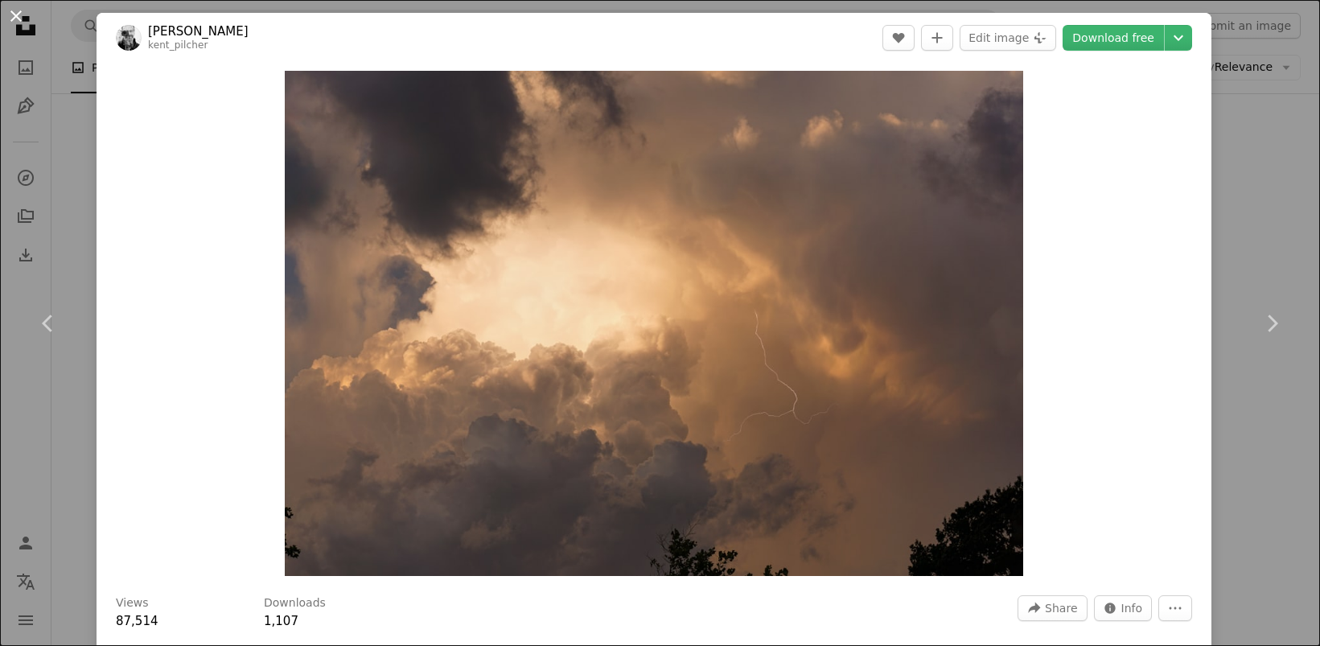
click at [14, 18] on button "An X shape" at bounding box center [15, 15] width 19 height 19
